Goal: Understand process/instructions

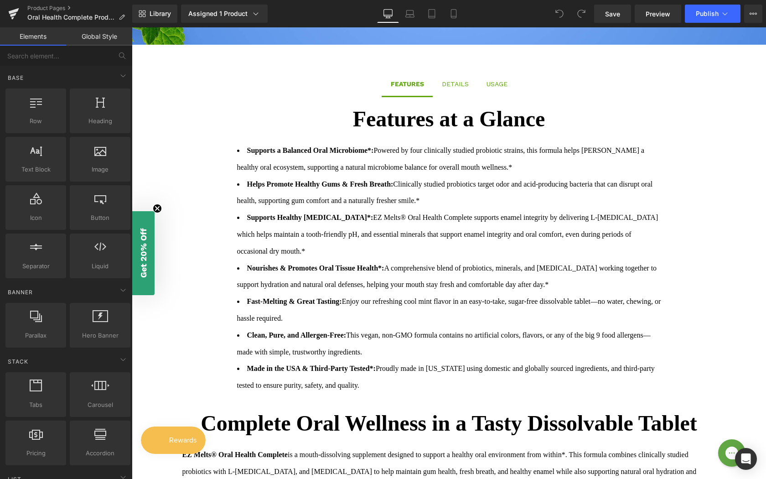
scroll to position [712, 0]
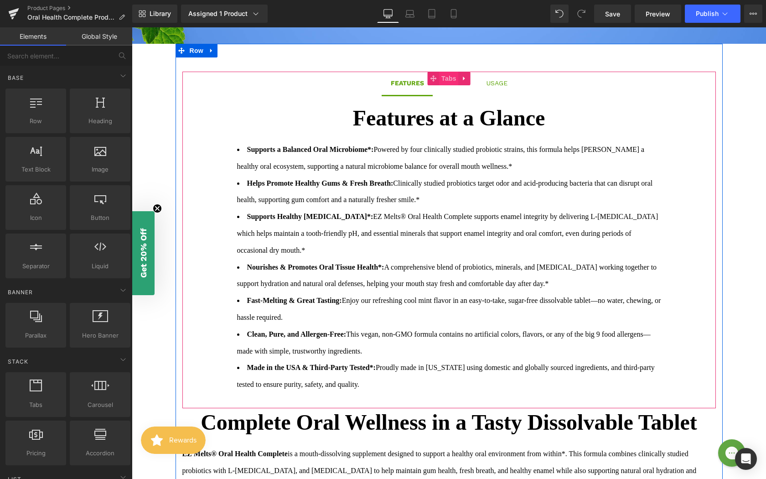
click at [449, 74] on span "Tabs" at bounding box center [449, 79] width 20 height 14
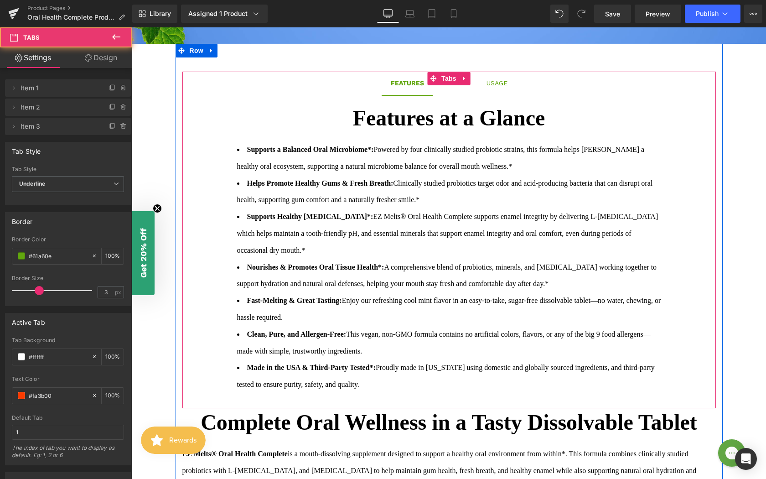
click at [494, 78] on div "USAGE" at bounding box center [497, 83] width 21 height 10
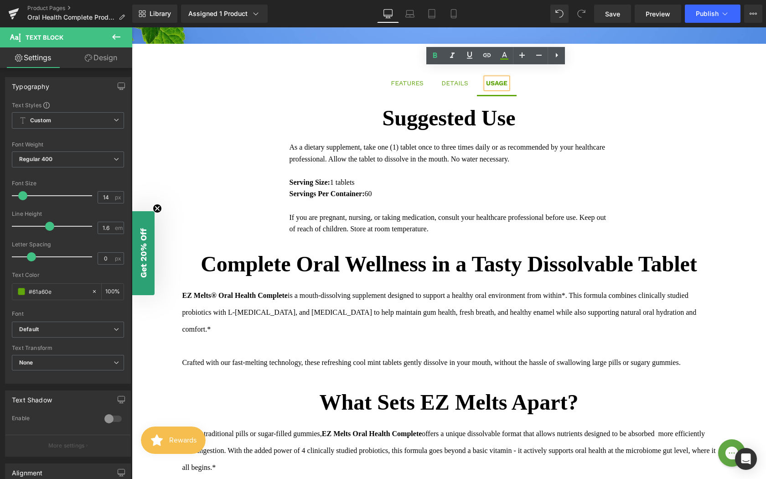
click at [450, 78] on div "DETAILS Text Block" at bounding box center [454, 83] width 27 height 10
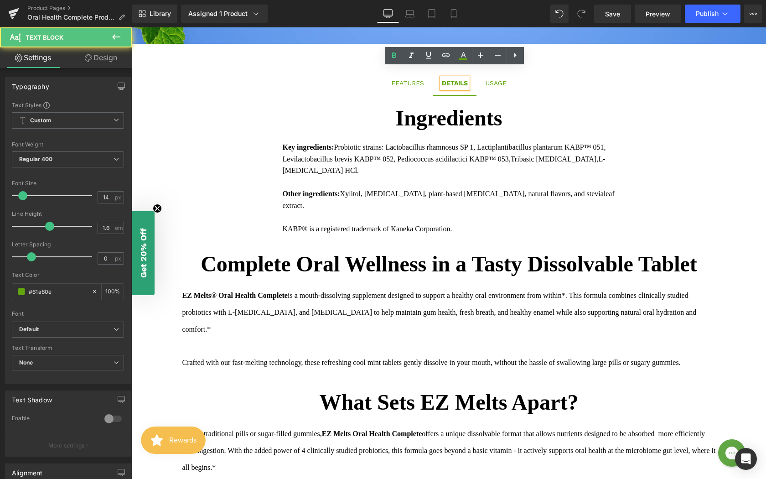
click at [132, 27] on div at bounding box center [132, 27] width 0 height 0
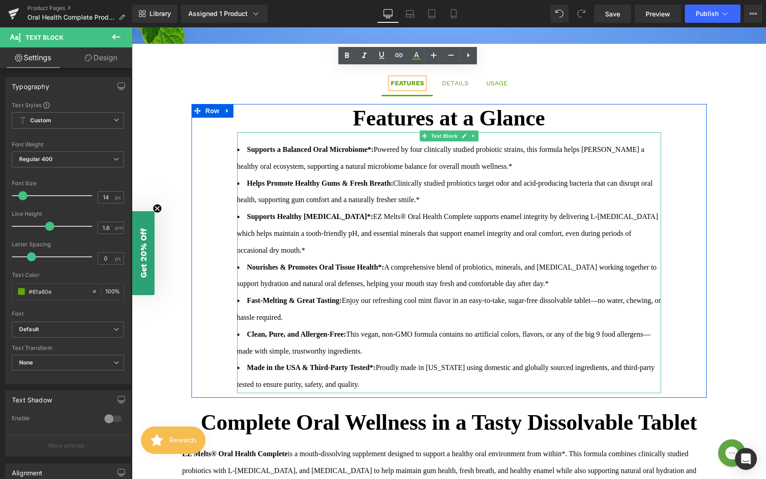
click at [247, 145] on strong "Supports a Balanced Oral Microbiome*:" at bounding box center [310, 149] width 127 height 8
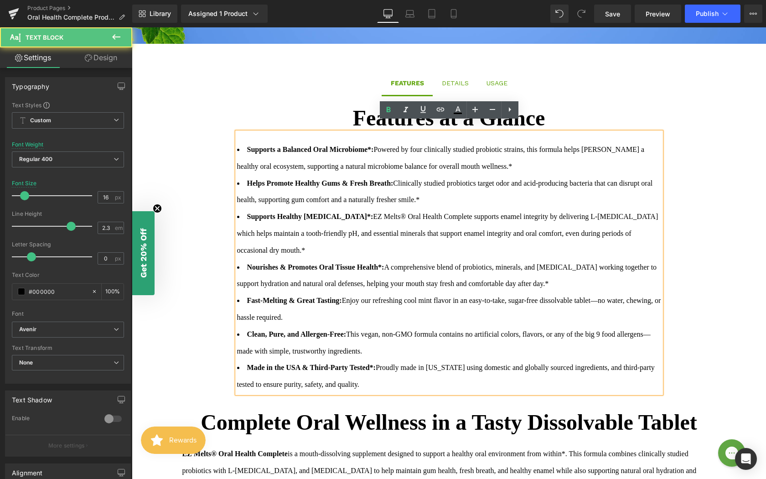
click at [248, 145] on strong "Supports a Balanced Oral Microbiome*:" at bounding box center [310, 149] width 127 height 8
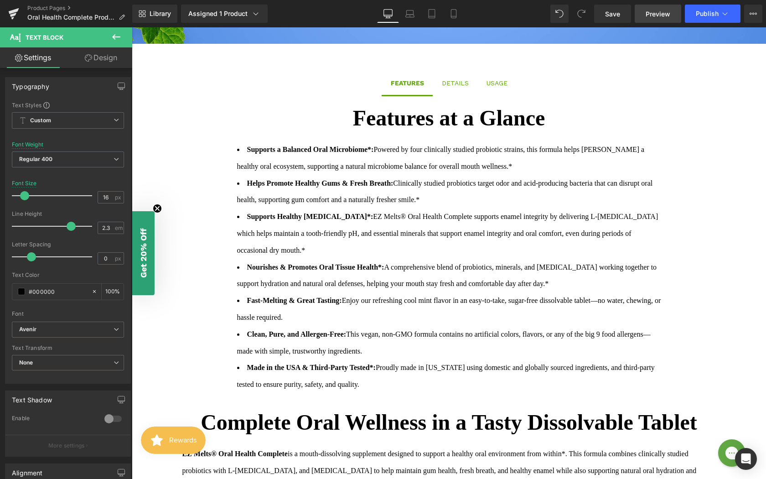
click at [658, 17] on span "Preview" at bounding box center [658, 14] width 25 height 10
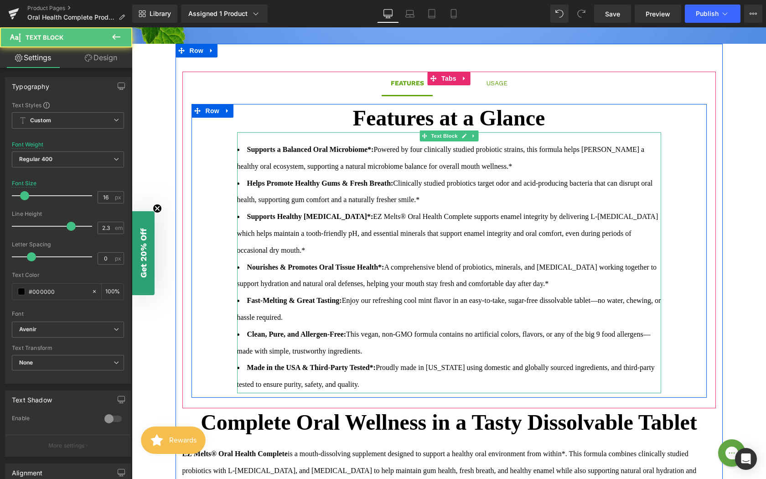
click at [240, 156] on span "Powered by four clinically studied probiotic strains, this formula helps [PERSO…" at bounding box center [441, 157] width 408 height 25
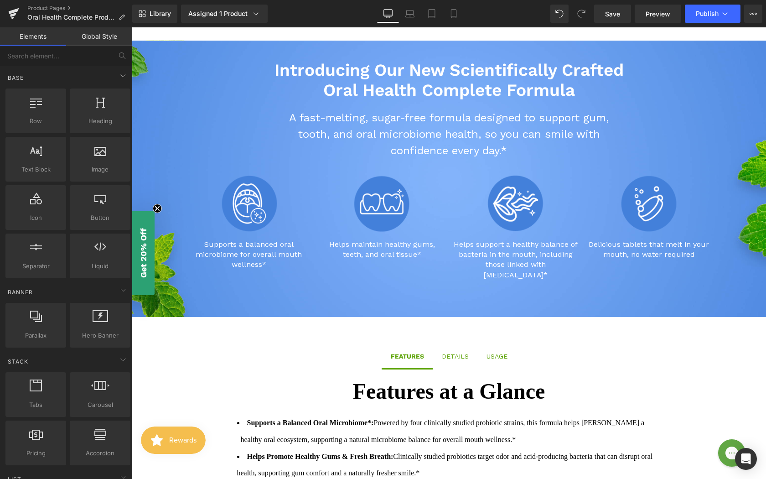
scroll to position [450, 0]
